Goal: Find specific page/section: Find specific page/section

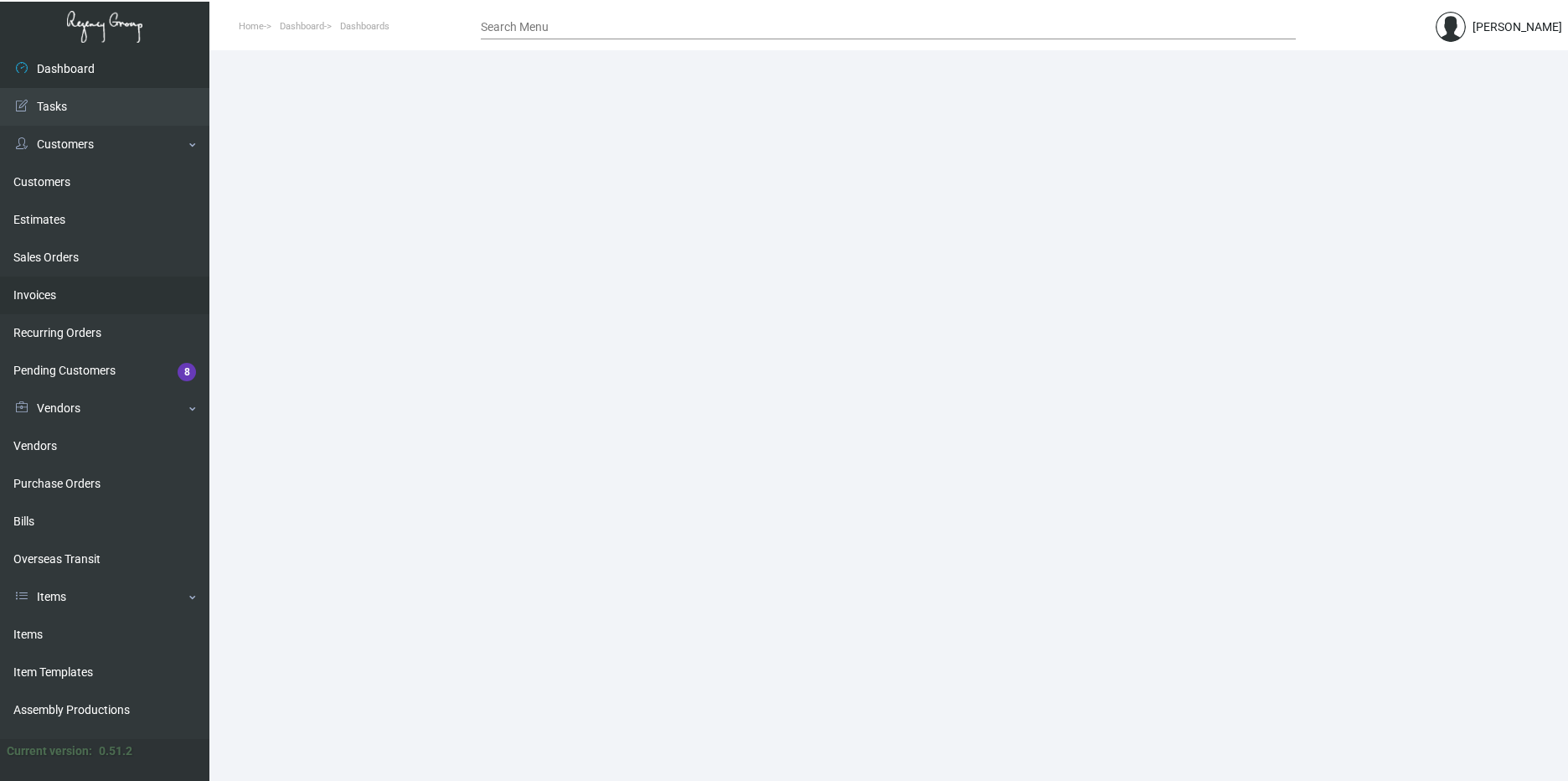
click at [72, 286] on link "Invoices" at bounding box center [104, 295] width 209 height 37
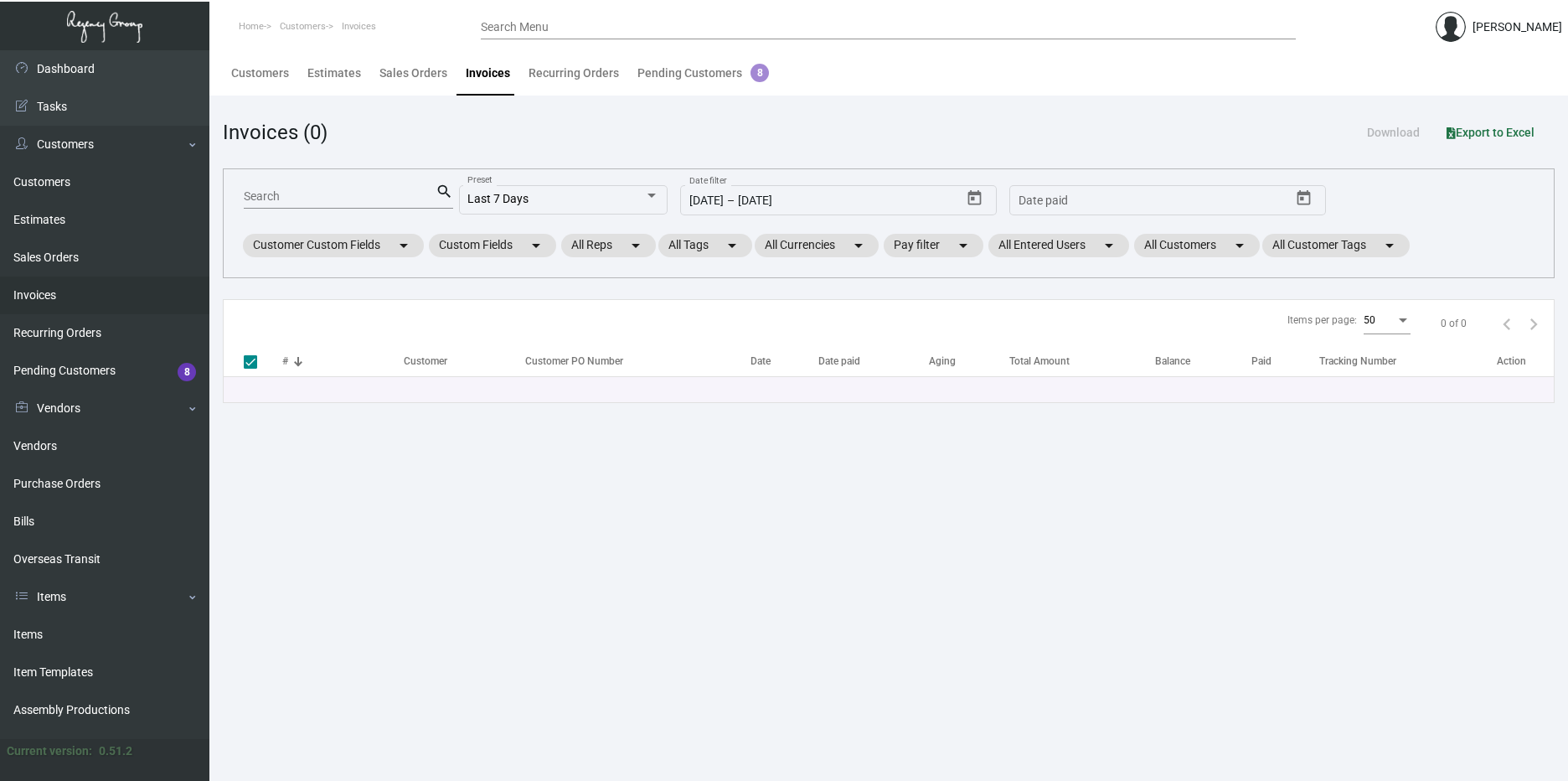
click at [346, 194] on input "Search" at bounding box center [340, 196] width 192 height 14
click at [271, 469] on main "Customers Estimates Sales Orders Invoices Recurring Orders Pending Customers 8 …" at bounding box center [888, 416] width 1358 height 731
click at [298, 193] on input "Search" at bounding box center [340, 196] width 192 height 14
type input "98632"
checkbox input "false"
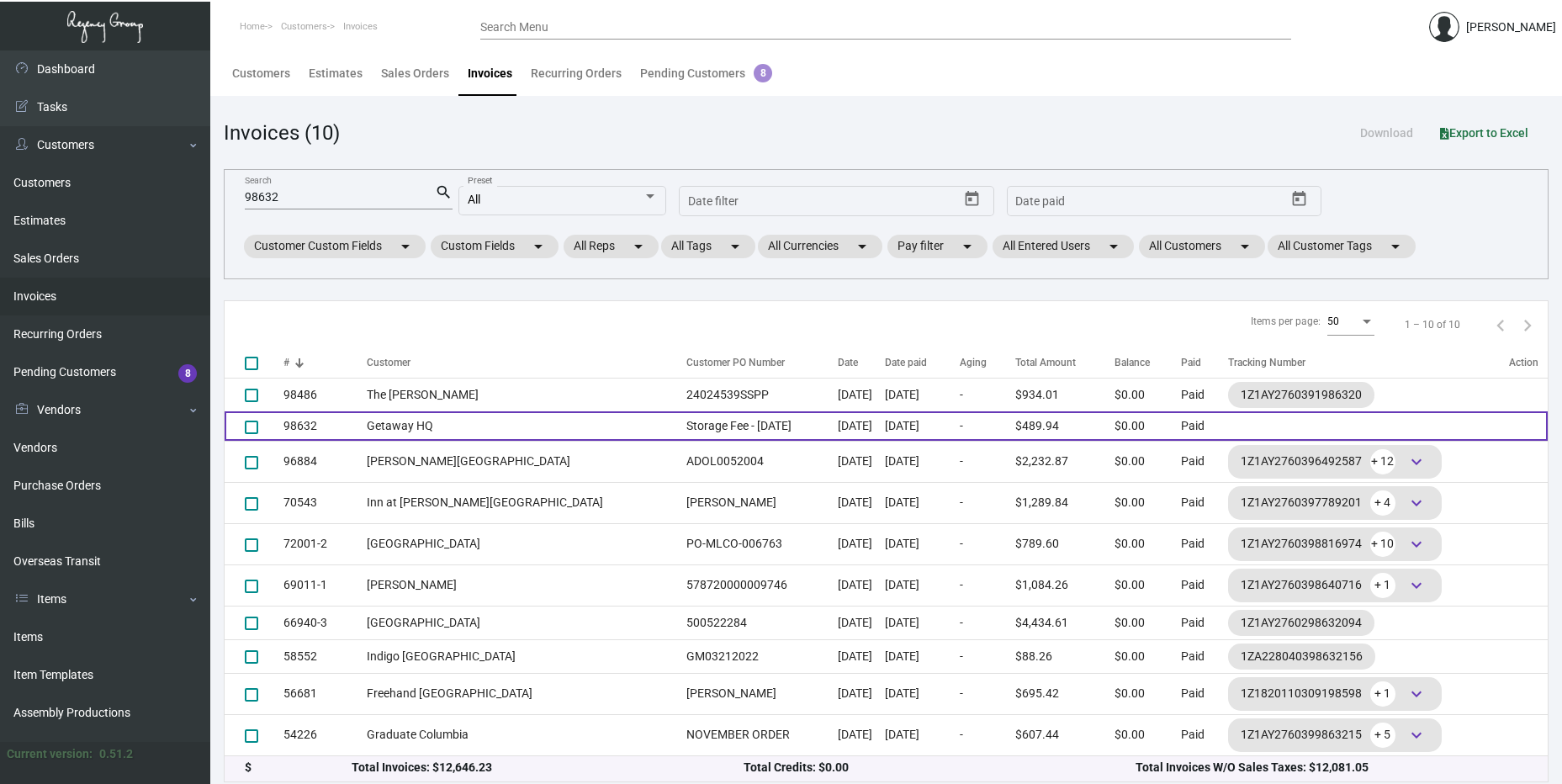
click at [442, 416] on td "Getaway HQ" at bounding box center [522, 425] width 311 height 29
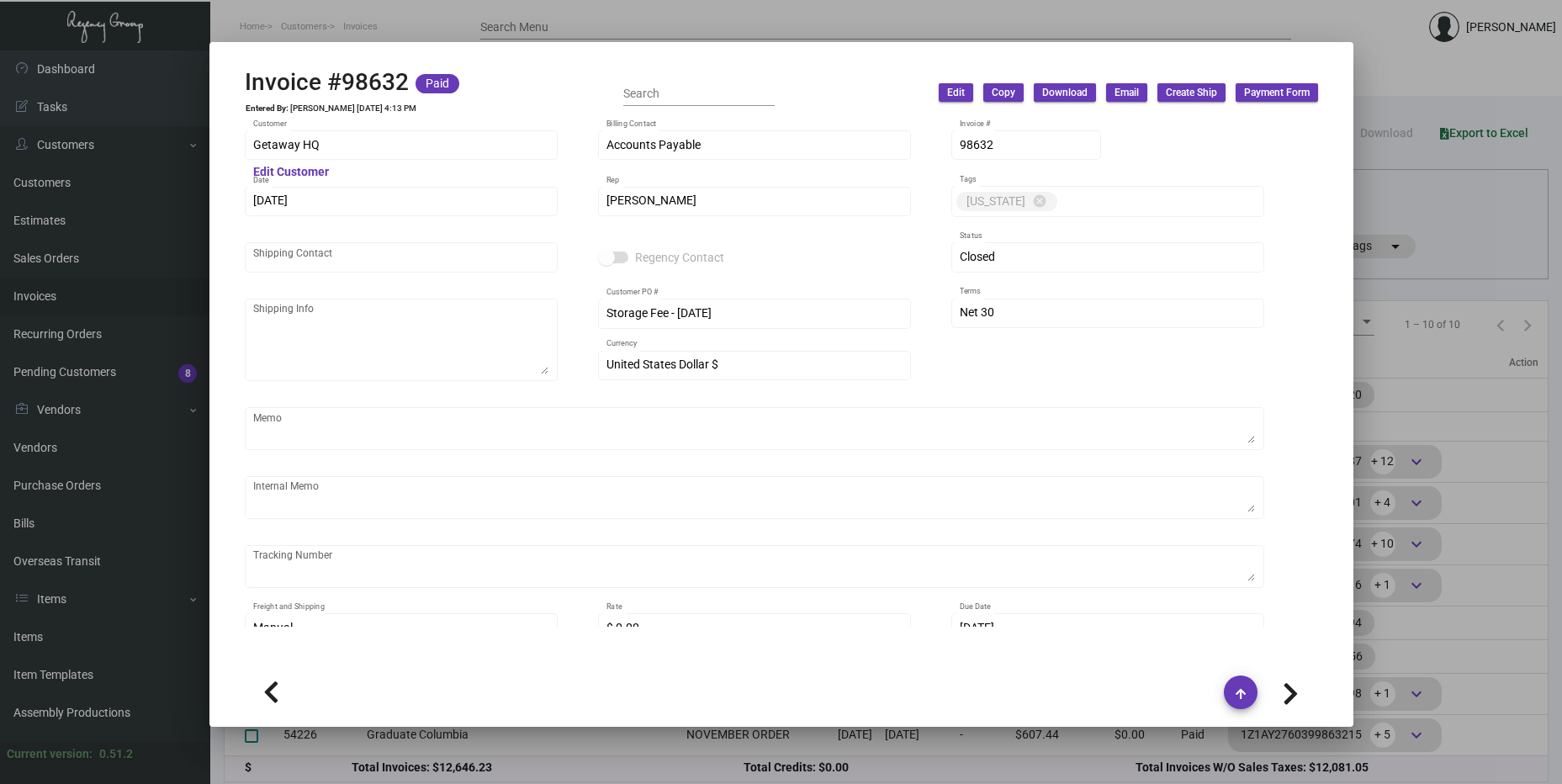
click at [1504, 441] on div at bounding box center [781, 392] width 1562 height 784
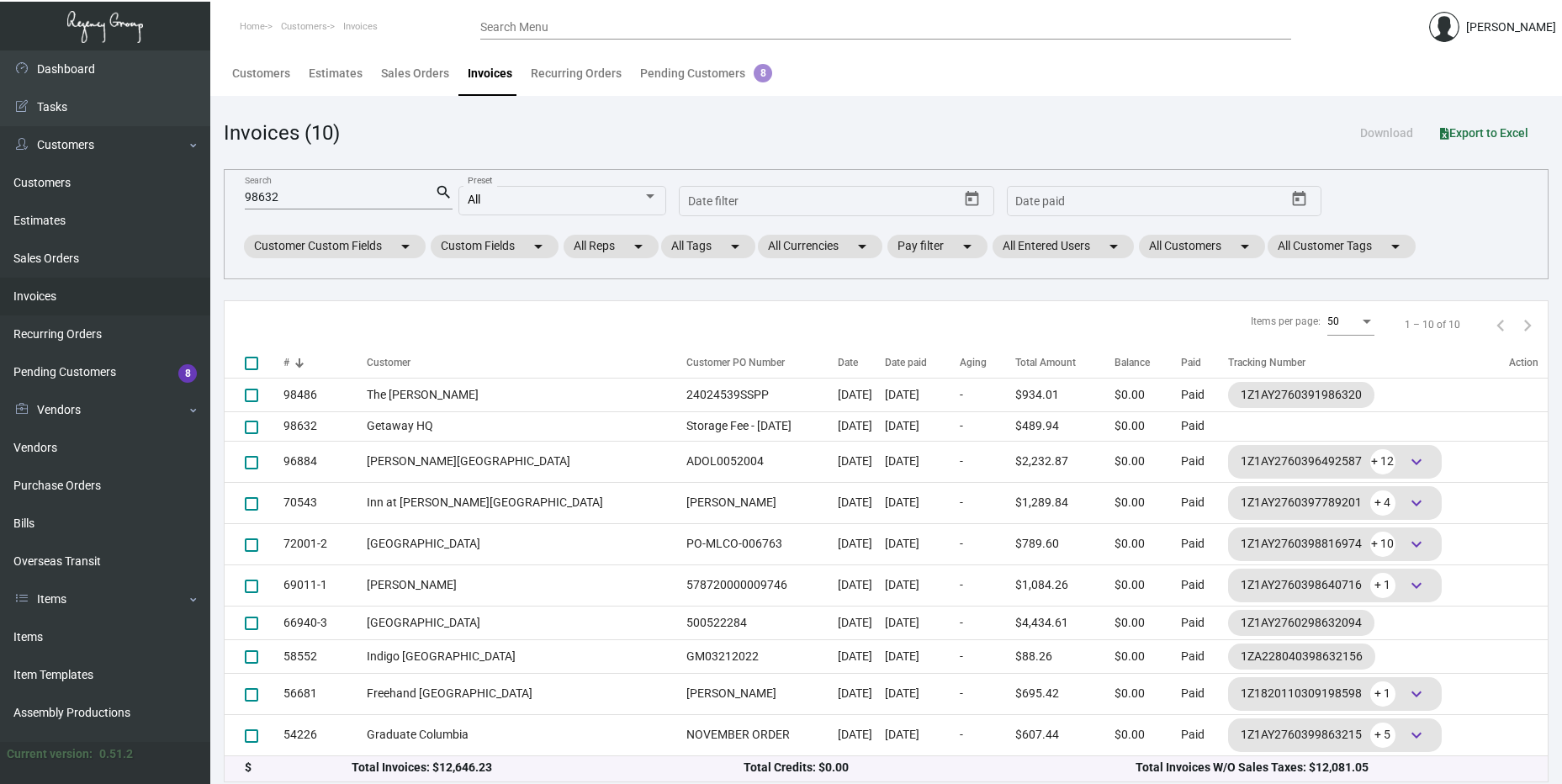
click at [1501, 293] on app-invoices-list "Invoices (10) Download Export to Excel 98632 Search search All Preset Start dat…" at bounding box center [886, 449] width 1324 height 664
click at [314, 192] on input "98632" at bounding box center [339, 197] width 190 height 14
paste input "5451"
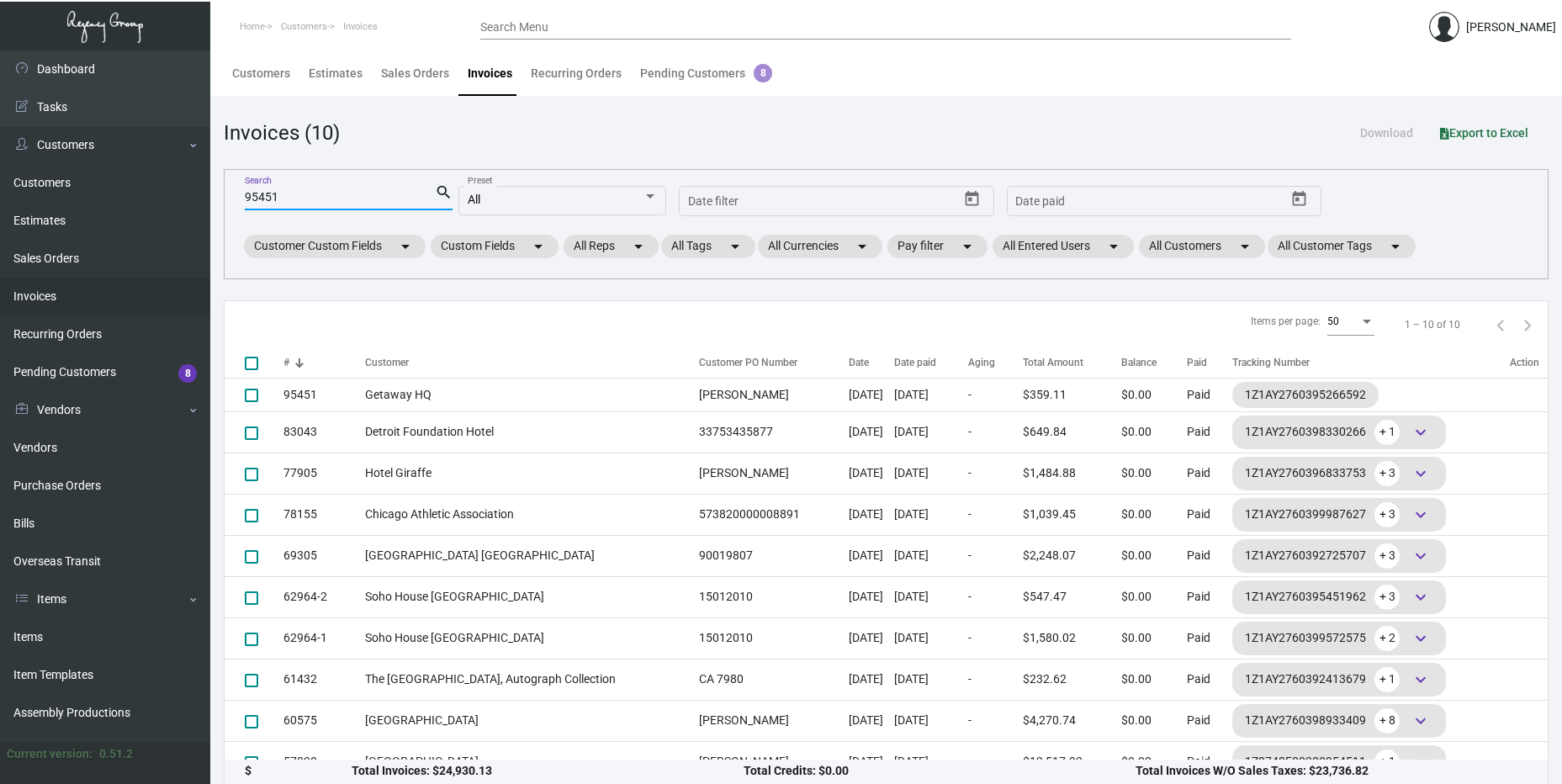
click at [321, 197] on input "95451" at bounding box center [339, 197] width 190 height 14
click at [320, 196] on input "95451" at bounding box center [339, 197] width 190 height 14
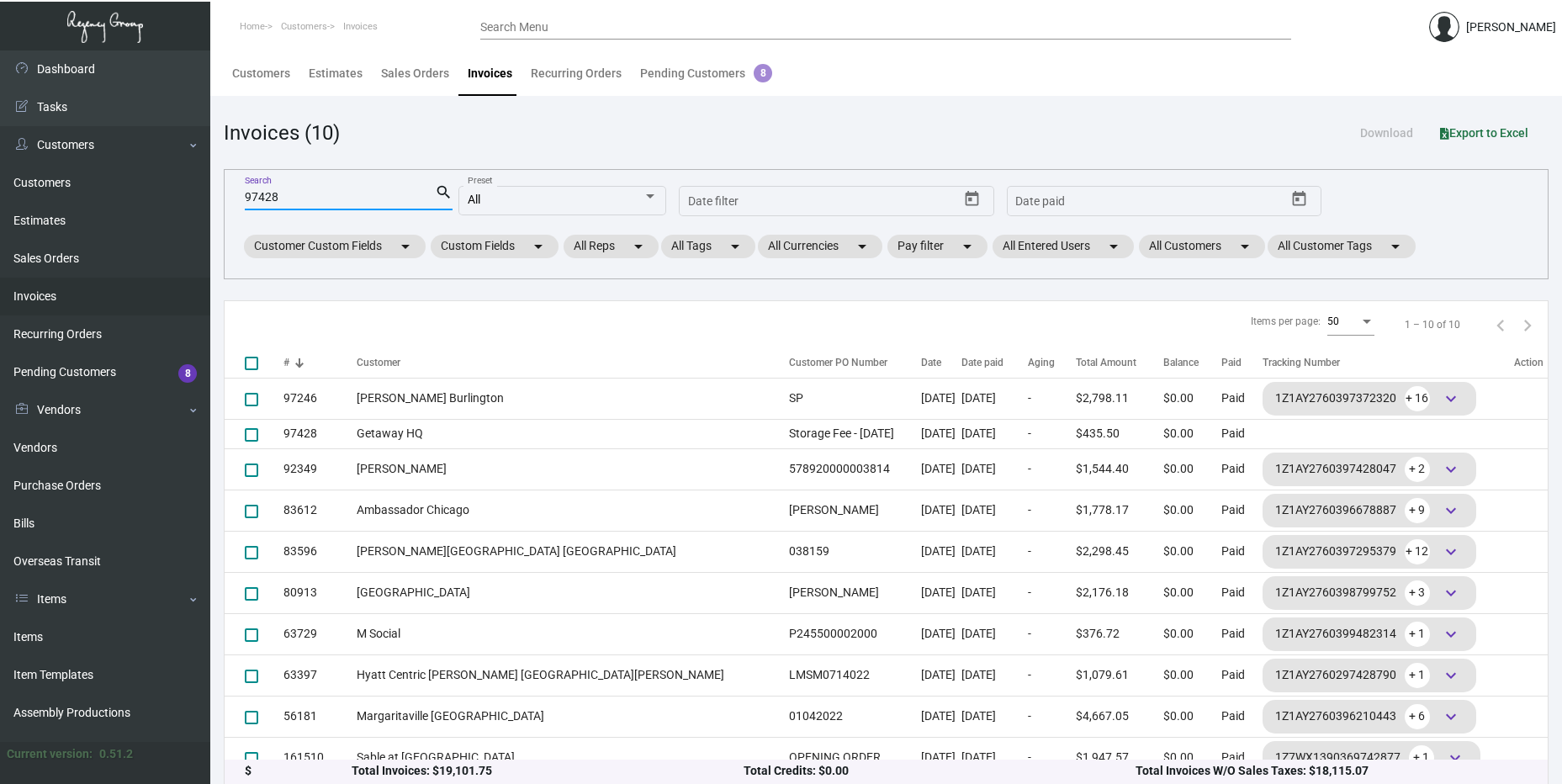
type input "97428"
